Goal: Navigation & Orientation: Find specific page/section

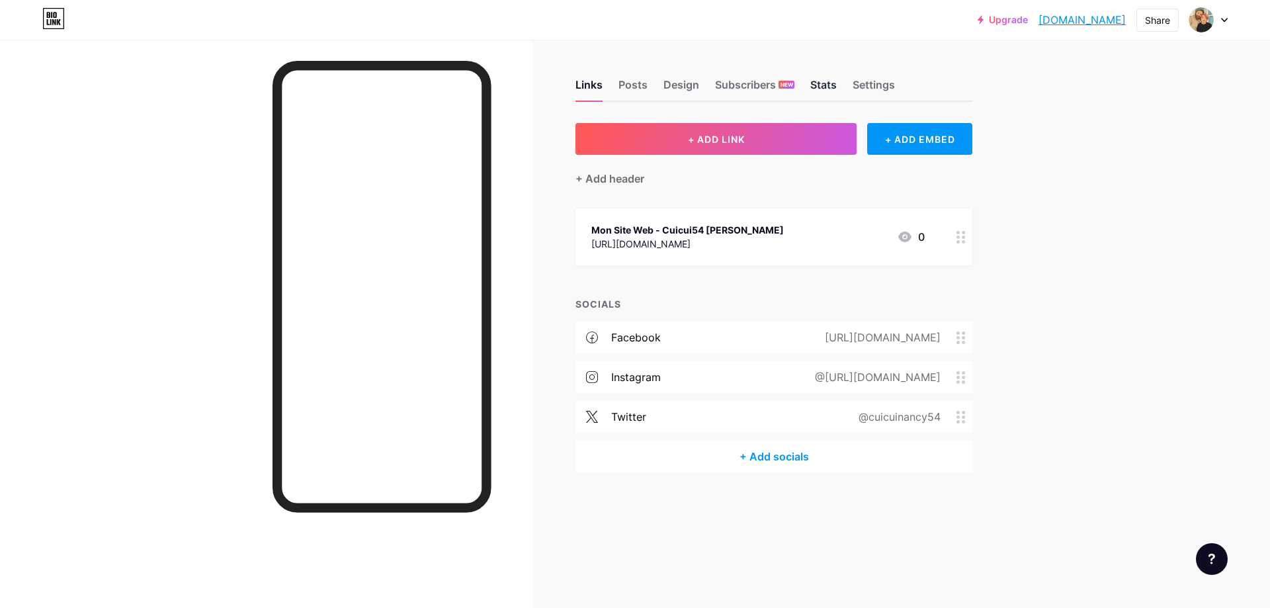
click at [834, 88] on div "Stats" at bounding box center [823, 89] width 26 height 24
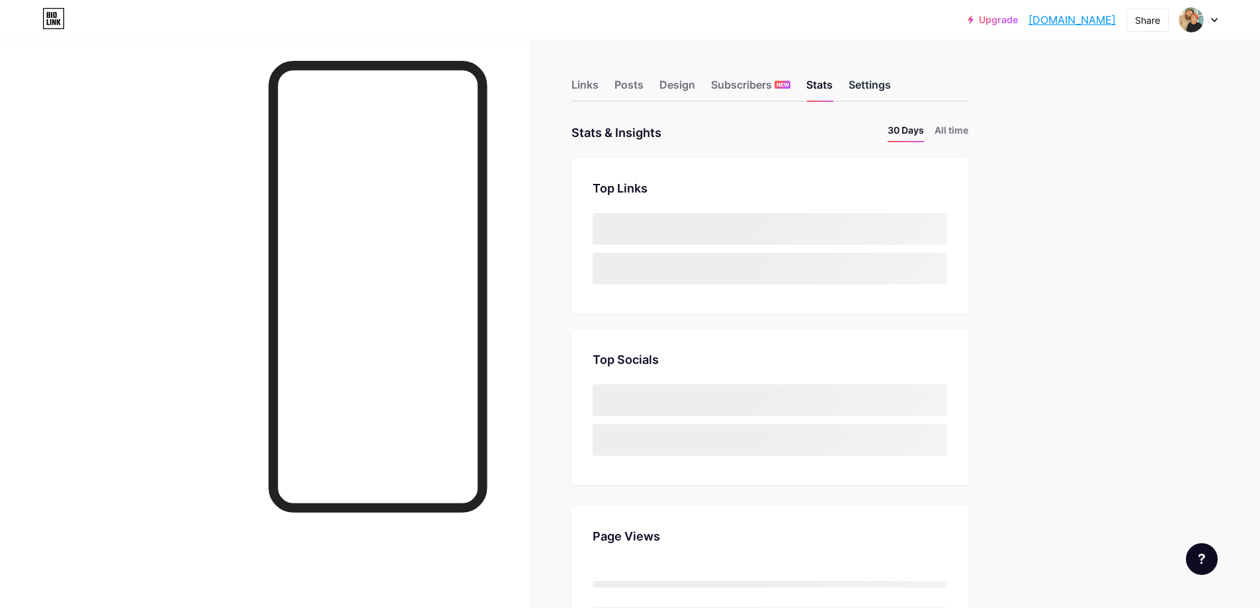
click at [872, 89] on div "Settings" at bounding box center [870, 89] width 42 height 24
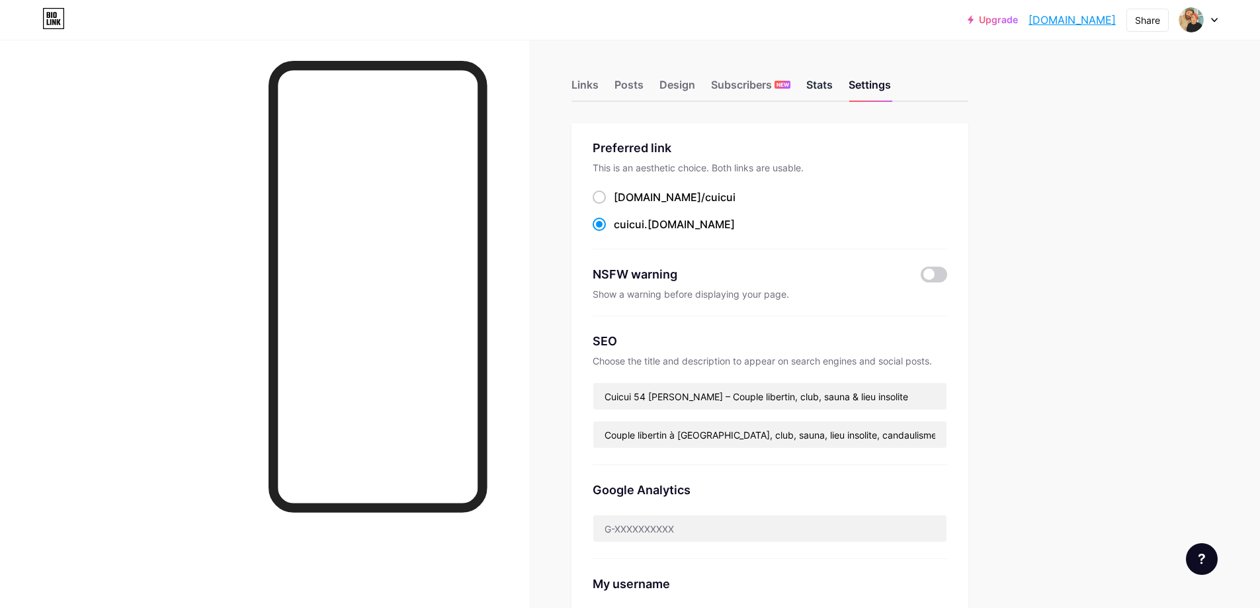
click at [828, 86] on div "Stats" at bounding box center [820, 89] width 26 height 24
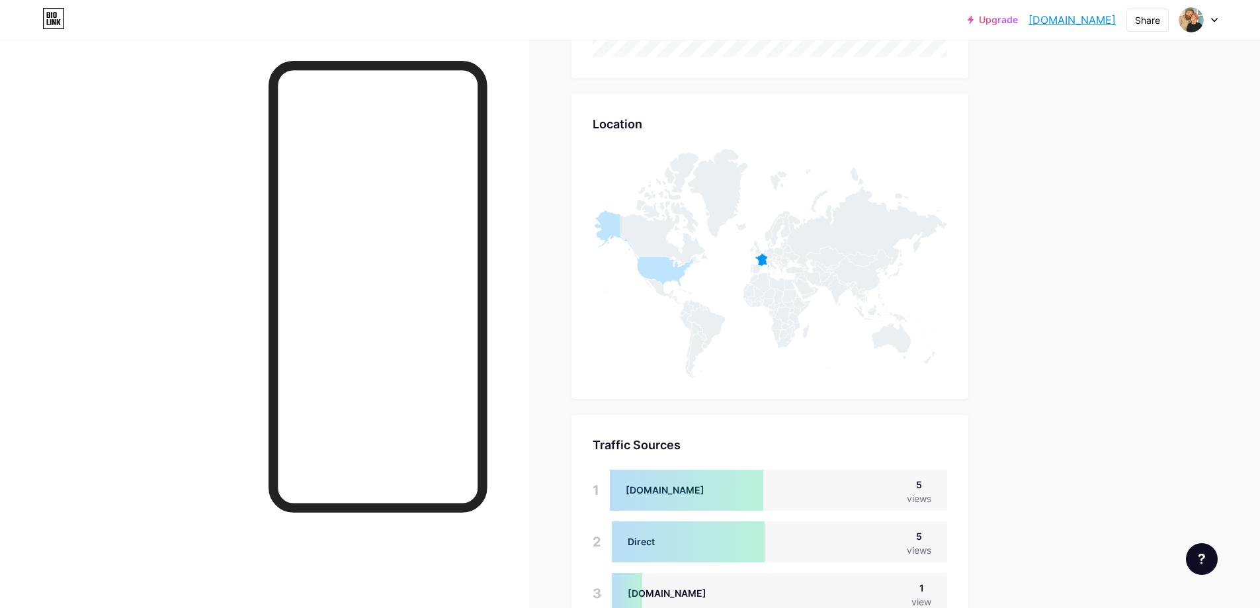
scroll to position [655, 0]
